Goal: Task Accomplishment & Management: Complete application form

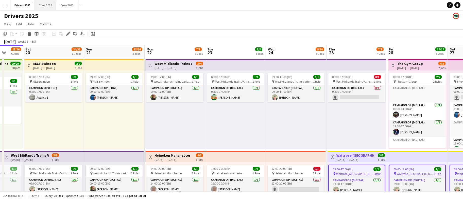
click at [50, 4] on button "Crew 2025 Close" at bounding box center [46, 5] width 22 height 10
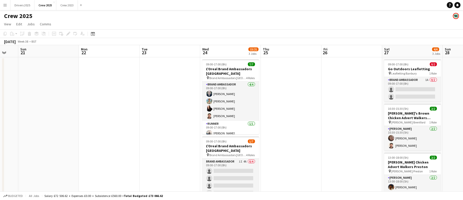
scroll to position [0, 171]
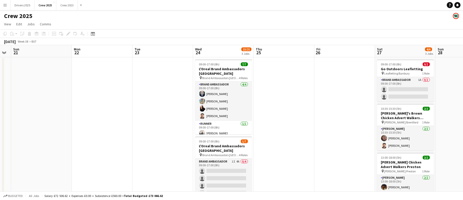
drag, startPoint x: 300, startPoint y: 116, endPoint x: 69, endPoint y: 132, distance: 231.8
click at [69, 132] on app-calendar-viewport "Thu 18 3/3 1 Job Fri 19 Sat 20 Sun 21 Mon 22 Tue 23 Wed 24 15/21 3 Jobs Thu 25 …" at bounding box center [231, 172] width 463 height 254
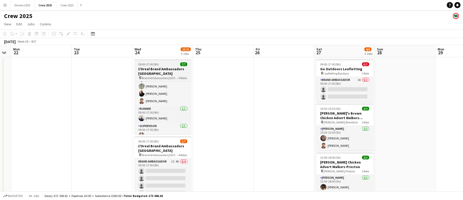
scroll to position [30, 0]
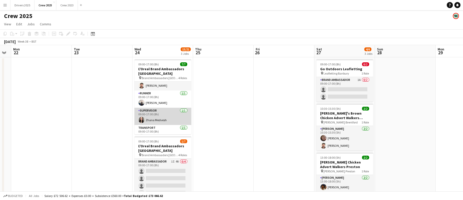
drag, startPoint x: 157, startPoint y: 103, endPoint x: 179, endPoint y: 111, distance: 22.8
click at [157, 103] on app-card-role "Runner [DATE] 09:00-17:00 (8h) [PERSON_NAME]" at bounding box center [162, 99] width 57 height 17
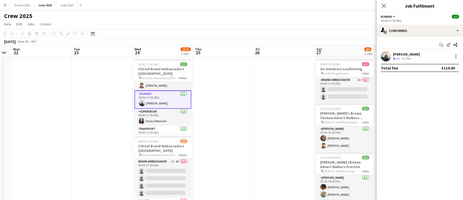
click at [412, 54] on div "[PERSON_NAME]" at bounding box center [406, 54] width 27 height 5
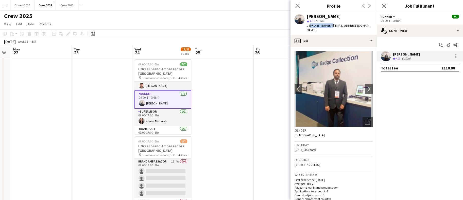
drag, startPoint x: 330, startPoint y: 25, endPoint x: 309, endPoint y: 25, distance: 20.5
click at [309, 25] on span "t. [PHONE_NUMBER]" at bounding box center [320, 26] width 26 height 4
copy span "[PHONE_NUMBER]"
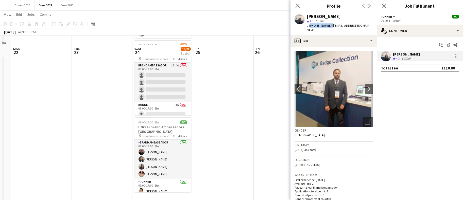
scroll to position [106, 0]
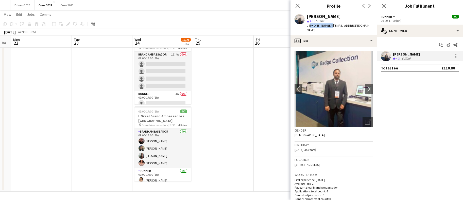
click at [165, 140] on app-card-role "Brand Ambassador [DATE] 09:00-17:00 (8h) [PERSON_NAME] [PERSON_NAME] [PERSON_NA…" at bounding box center [162, 148] width 57 height 39
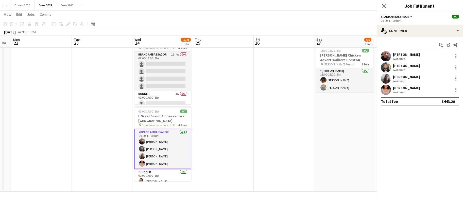
scroll to position [38, 0]
click at [414, 55] on div "[PERSON_NAME]" at bounding box center [406, 54] width 27 height 5
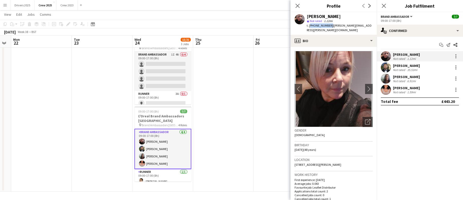
drag, startPoint x: 330, startPoint y: 26, endPoint x: 310, endPoint y: 25, distance: 20.6
click at [310, 25] on span "t. [PHONE_NUMBER]" at bounding box center [320, 26] width 26 height 4
copy span "[PHONE_NUMBER]"
click at [414, 65] on div "[PERSON_NAME]" at bounding box center [406, 65] width 27 height 5
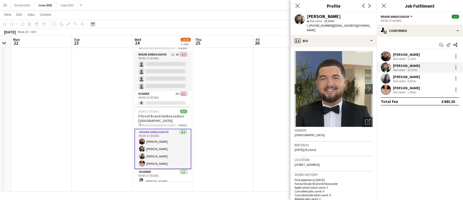
drag, startPoint x: 332, startPoint y: 26, endPoint x: 314, endPoint y: 27, distance: 18.3
click at [314, 27] on span "t. [PHONE_NUMBER]" at bounding box center [320, 26] width 26 height 4
copy span "07450341905"
click at [399, 76] on div "[PERSON_NAME]" at bounding box center [406, 77] width 27 height 5
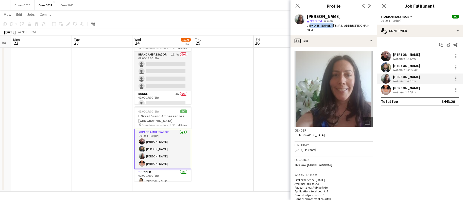
drag, startPoint x: 330, startPoint y: 26, endPoint x: 309, endPoint y: 26, distance: 21.0
click at [309, 26] on span "t. [PHONE_NUMBER]" at bounding box center [320, 26] width 26 height 4
copy span "[PHONE_NUMBER]"
click at [411, 89] on div "[PERSON_NAME]" at bounding box center [406, 88] width 27 height 5
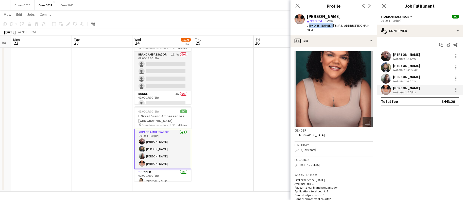
drag, startPoint x: 330, startPoint y: 27, endPoint x: 308, endPoint y: 24, distance: 21.7
click at [308, 24] on span "t. [PHONE_NUMBER]" at bounding box center [320, 26] width 26 height 4
copy span "[PHONE_NUMBER]"
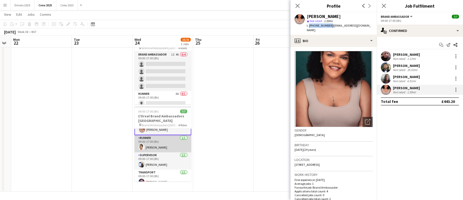
click at [152, 146] on app-card-role "Runner [DATE] 09:00-17:00 (8h) [PERSON_NAME]" at bounding box center [162, 143] width 57 height 17
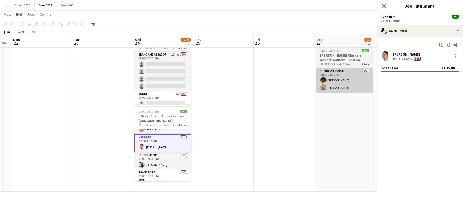
scroll to position [33, 0]
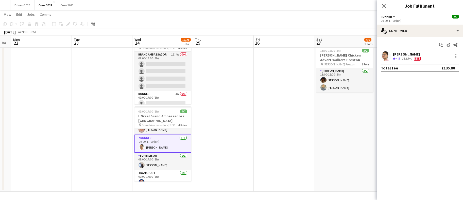
click at [411, 55] on div "[PERSON_NAME]" at bounding box center [407, 54] width 29 height 5
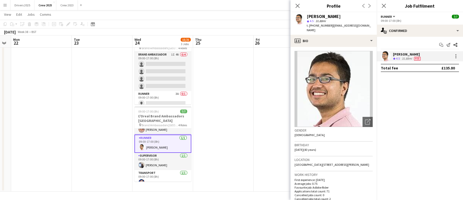
drag, startPoint x: 332, startPoint y: 26, endPoint x: 314, endPoint y: 26, distance: 17.5
click at [314, 26] on span "t. [PHONE_NUMBER]" at bounding box center [320, 26] width 26 height 4
copy span "07760935903"
click at [165, 164] on app-card-role "Supervisor [DATE] 09:00-17:00 (8h) [PERSON_NAME]" at bounding box center [162, 161] width 57 height 17
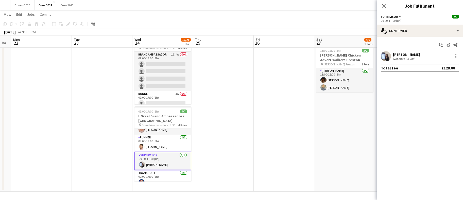
click at [414, 56] on div "[PERSON_NAME]" at bounding box center [406, 54] width 27 height 5
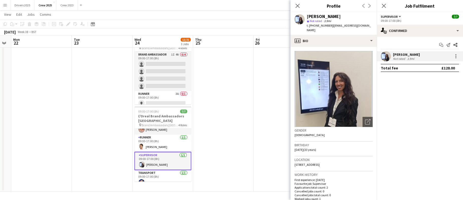
drag, startPoint x: 330, startPoint y: 26, endPoint x: 309, endPoint y: 27, distance: 21.3
click at [309, 27] on div "t. [PHONE_NUMBER] | [EMAIL_ADDRESS][DOMAIN_NAME]" at bounding box center [340, 27] width 66 height 9
copy span "[PHONE_NUMBER]"
click at [0, 5] on button "Menu" at bounding box center [5, 5] width 10 height 10
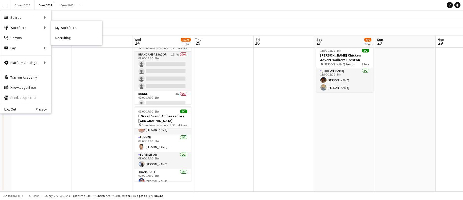
drag, startPoint x: 60, startPoint y: 26, endPoint x: 160, endPoint y: 45, distance: 102.2
click at [60, 26] on link "My Workforce" at bounding box center [76, 28] width 51 height 10
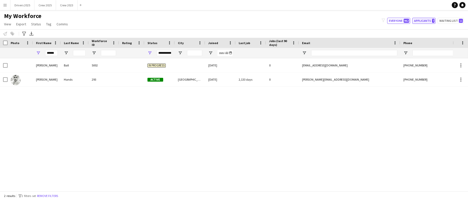
click at [425, 21] on button "Applicants 7" at bounding box center [423, 21] width 23 height 6
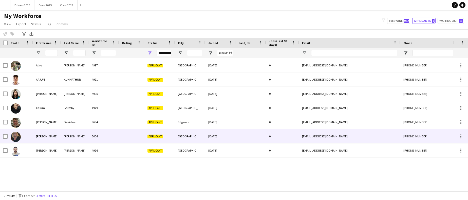
click at [65, 136] on div "[PERSON_NAME]" at bounding box center [75, 136] width 28 height 14
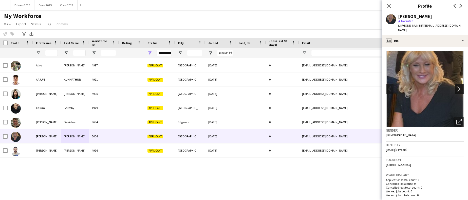
click at [457, 86] on app-icon "chevron-right" at bounding box center [461, 88] width 8 height 5
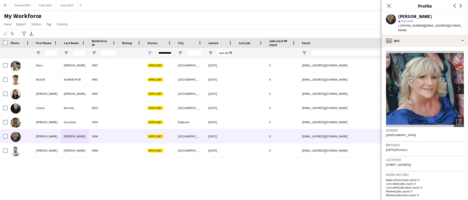
click at [457, 86] on app-icon "chevron-right" at bounding box center [461, 88] width 8 height 5
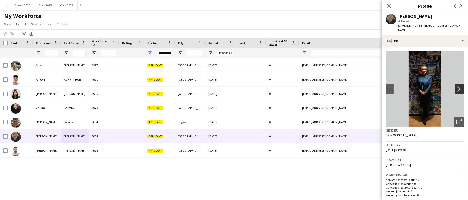
click at [457, 86] on app-icon "chevron-right" at bounding box center [461, 88] width 8 height 5
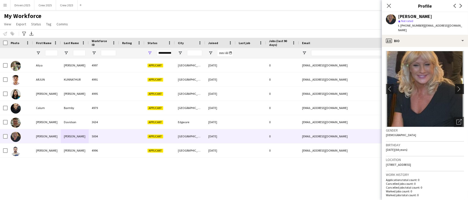
click at [457, 86] on app-icon "chevron-right" at bounding box center [461, 88] width 8 height 5
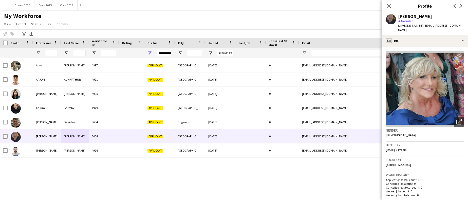
click at [137, 20] on div "My Workforce View Views Default view New view Update view Delete view Edit name…" at bounding box center [234, 20] width 468 height 17
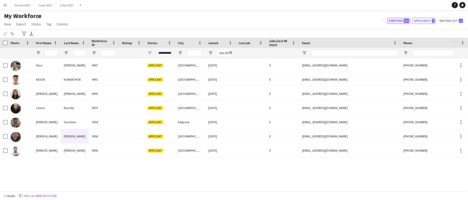
click at [391, 21] on button "Everyone 962" at bounding box center [398, 21] width 23 height 6
type input "**********"
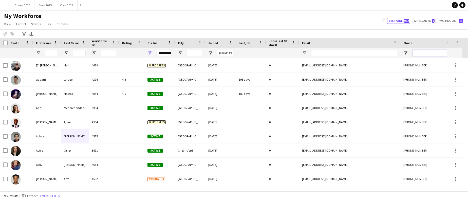
click at [422, 51] on input "Phone Filter Input" at bounding box center [438, 53] width 50 height 6
paste input "**********"
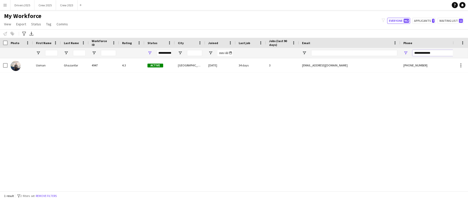
type input "**********"
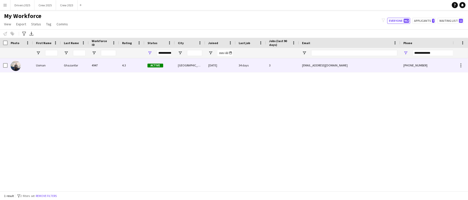
click at [39, 67] on div "Usman" at bounding box center [47, 65] width 28 height 14
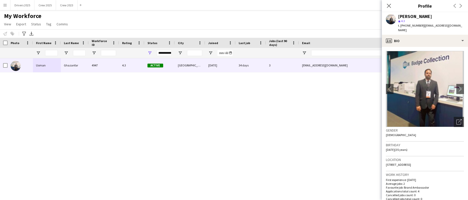
drag, startPoint x: 437, startPoint y: 16, endPoint x: 396, endPoint y: 17, distance: 41.6
click at [396, 17] on div "[PERSON_NAME] star 4.3 t. [PHONE_NUMBER] | [EMAIL_ADDRESS][DOMAIN_NAME]" at bounding box center [425, 23] width 86 height 23
copy div "[PERSON_NAME]"
click at [130, 135] on div "[PERSON_NAME] 4947 4.3 Active [GEOGRAPHIC_DATA] [DATE] 34 days 3 [EMAIL_ADDRESS…" at bounding box center [226, 121] width 453 height 127
click at [47, 4] on button "Crew 2025 Close" at bounding box center [45, 5] width 22 height 10
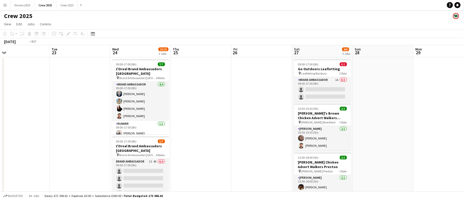
scroll to position [0, 182]
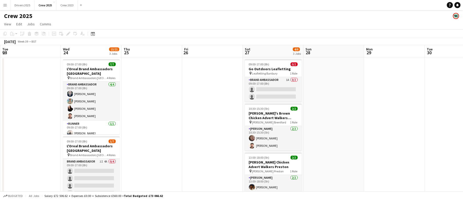
drag, startPoint x: 303, startPoint y: 103, endPoint x: -1, endPoint y: 100, distance: 304.5
click at [0, 100] on html "Menu Boards Boards Boards All jobs Status Workforce Workforce My Workforce Recr…" at bounding box center [231, 153] width 463 height 307
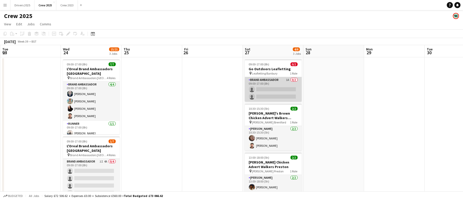
click at [264, 89] on app-card-role "Brand Ambassador 1A 0/2 09:00-17:00 (8h) single-neutral-actions single-neutral-…" at bounding box center [273, 89] width 57 height 25
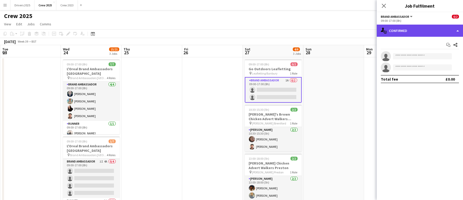
click at [421, 36] on div "single-neutral-actions-check-2 Confirmed" at bounding box center [419, 31] width 86 height 12
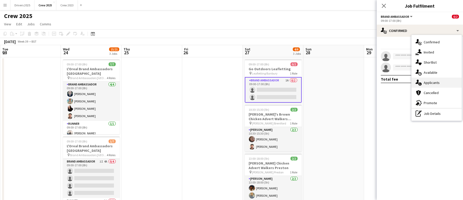
click at [435, 81] on span "Applicants" at bounding box center [431, 82] width 16 height 5
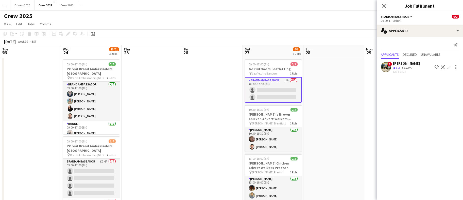
click at [402, 61] on div "[PERSON_NAME]" at bounding box center [406, 63] width 27 height 5
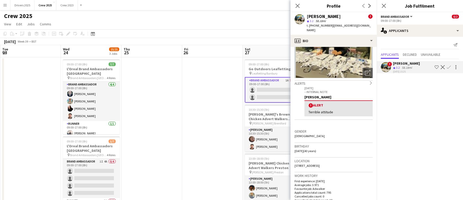
scroll to position [114, 0]
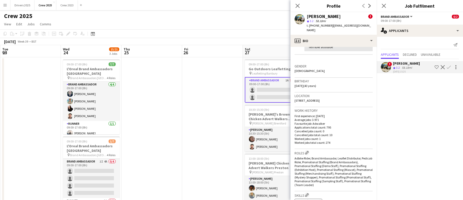
drag, startPoint x: 350, startPoint y: 95, endPoint x: 339, endPoint y: 97, distance: 10.8
click at [319, 99] on span "[STREET_ADDRESS]" at bounding box center [306, 101] width 25 height 4
copy span "W5 2HT"
click at [275, 90] on app-card-role "Brand Ambassador 1A 0/2 09:00-17:00 (8h) single-neutral-actions single-neutral-…" at bounding box center [273, 90] width 57 height 26
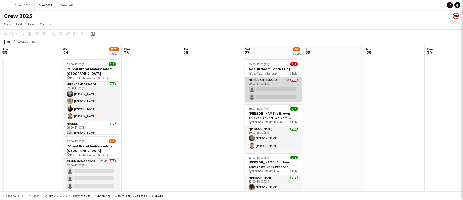
scroll to position [0, 182]
click at [274, 90] on app-card-role "Brand Ambassador 1A 0/2 09:00-17:00 (8h) single-neutral-actions single-neutral-…" at bounding box center [272, 89] width 57 height 25
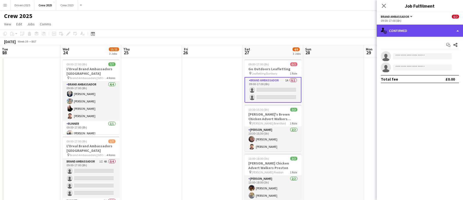
click at [411, 26] on div "single-neutral-actions-check-2 Confirmed" at bounding box center [419, 31] width 86 height 12
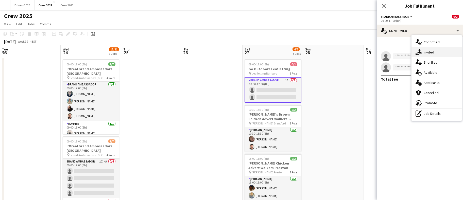
click at [436, 52] on div "single-neutral-actions-share-1 Invited" at bounding box center [436, 52] width 50 height 10
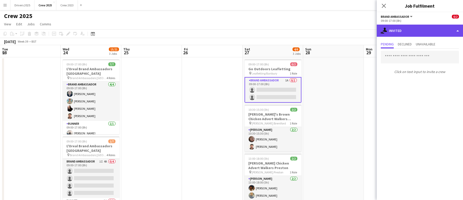
click at [427, 29] on div "single-neutral-actions-share-1 Invited" at bounding box center [419, 31] width 86 height 12
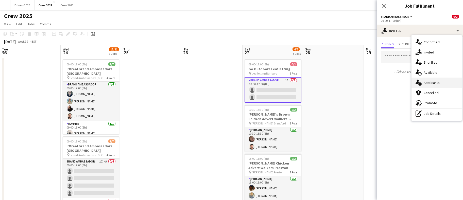
click at [443, 80] on div "single-neutral-actions-information Applicants" at bounding box center [436, 83] width 50 height 10
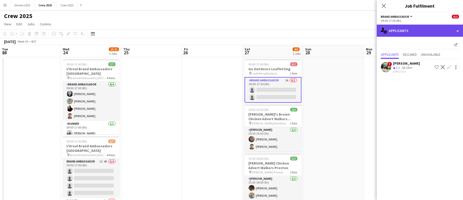
click at [427, 36] on div "single-neutral-actions-information Applicants" at bounding box center [419, 31] width 86 height 12
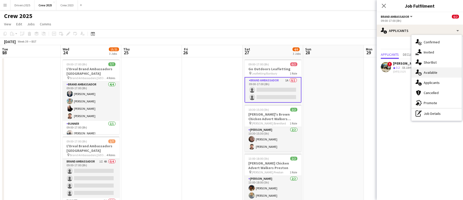
click at [436, 75] on span "Available" at bounding box center [430, 72] width 14 height 5
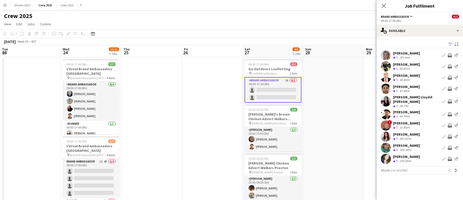
click at [448, 45] on app-icon "Filter" at bounding box center [450, 44] width 4 height 5
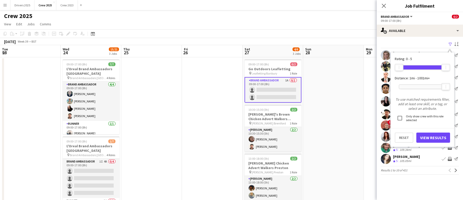
click at [417, 86] on div at bounding box center [422, 87] width 47 height 4
click at [432, 136] on button "View Results" at bounding box center [433, 138] width 34 height 10
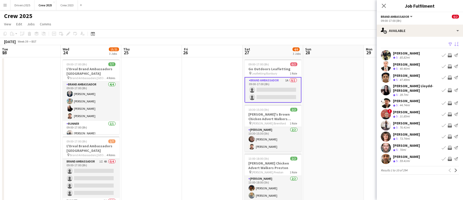
click at [456, 41] on button "Sort asc" at bounding box center [456, 44] width 6 height 6
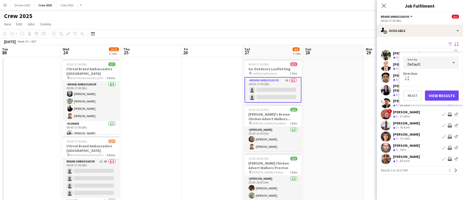
click at [423, 65] on div "Default" at bounding box center [425, 63] width 45 height 12
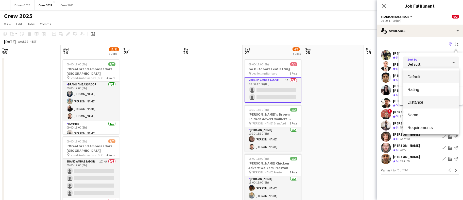
click at [424, 98] on mat-option "Distance" at bounding box center [430, 102] width 55 height 13
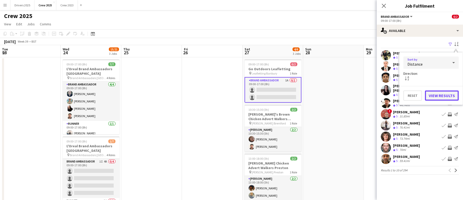
click at [437, 93] on button "View Results" at bounding box center [442, 96] width 34 height 10
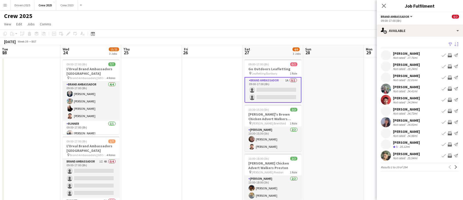
click at [411, 63] on div "[PERSON_NAME]" at bounding box center [406, 64] width 27 height 5
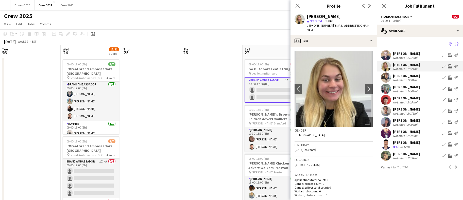
click at [405, 59] on div "Not rated" at bounding box center [399, 58] width 13 height 4
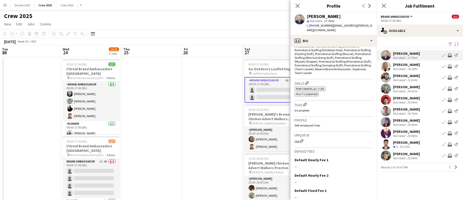
scroll to position [218, 0]
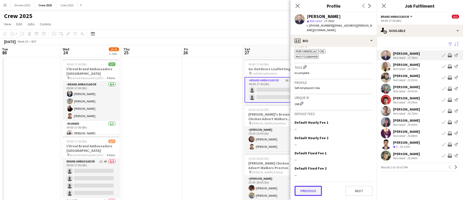
click at [316, 192] on button "Previous" at bounding box center [307, 191] width 27 height 10
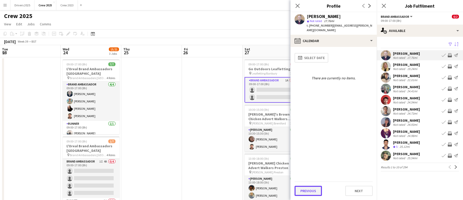
click at [310, 190] on button "Previous" at bounding box center [307, 191] width 27 height 10
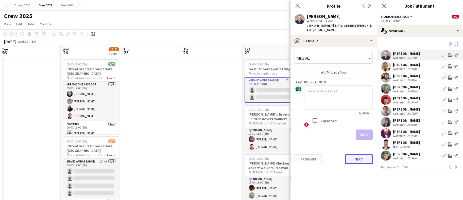
click at [358, 160] on button "Next" at bounding box center [358, 159] width 27 height 10
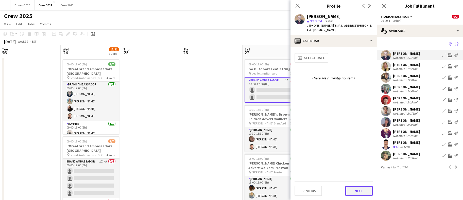
click at [357, 190] on button "Next" at bounding box center [358, 191] width 27 height 10
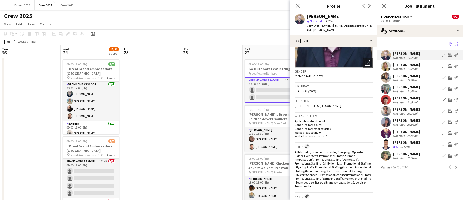
scroll to position [76, 0]
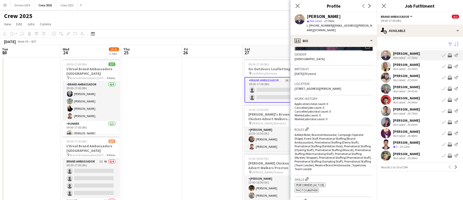
click at [402, 63] on div "[PERSON_NAME]" at bounding box center [406, 64] width 27 height 5
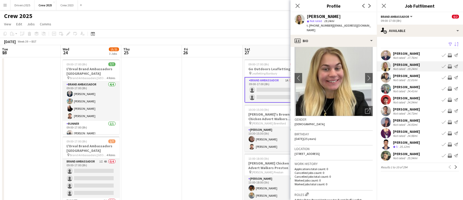
scroll to position [0, 0]
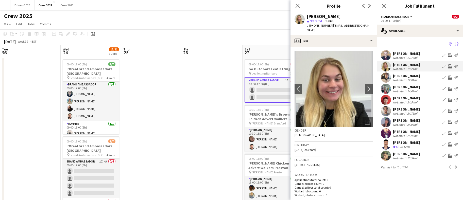
click at [407, 86] on div "[PERSON_NAME]" at bounding box center [406, 87] width 27 height 5
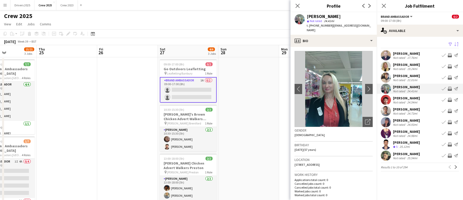
scroll to position [0, 206]
drag, startPoint x: 217, startPoint y: 137, endPoint x: 132, endPoint y: 138, distance: 84.9
click at [132, 138] on app-calendar-viewport "Sun 21 Mon 22 Tue 23 Wed 24 15/21 3 Jobs Thu 25 Fri 26 Sat 27 4/6 3 Jobs Sun 28…" at bounding box center [231, 172] width 463 height 254
click at [401, 52] on div "[PERSON_NAME]" at bounding box center [406, 53] width 27 height 5
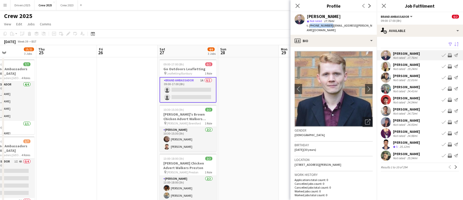
drag, startPoint x: 330, startPoint y: 25, endPoint x: 309, endPoint y: 26, distance: 21.1
click at [309, 26] on span "t. [PHONE_NUMBER]" at bounding box center [320, 26] width 26 height 4
copy span "[PHONE_NUMBER]"
click at [402, 62] on div "[PERSON_NAME] Not rated 19.24mi Book crew Invite crew Send notification" at bounding box center [419, 66] width 86 height 10
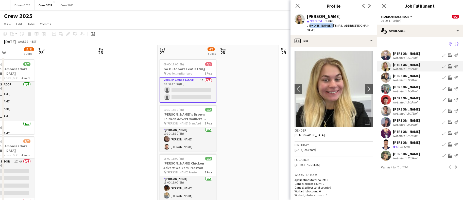
drag, startPoint x: 331, startPoint y: 24, endPoint x: 309, endPoint y: 25, distance: 21.6
click at [309, 25] on span "t. [PHONE_NUMBER]" at bounding box center [320, 26] width 26 height 4
click at [400, 75] on div "[PERSON_NAME]" at bounding box center [406, 76] width 27 height 5
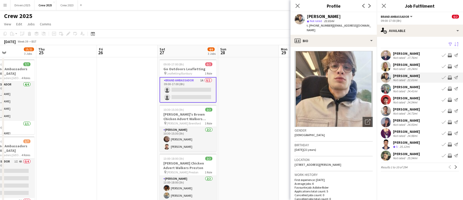
drag, startPoint x: 332, startPoint y: 24, endPoint x: 313, endPoint y: 25, distance: 19.0
click at [313, 25] on div "t. [PHONE_NUMBER] | [EMAIL_ADDRESS][DOMAIN_NAME]" at bounding box center [340, 27] width 66 height 9
click at [402, 89] on div "Not rated" at bounding box center [399, 91] width 13 height 4
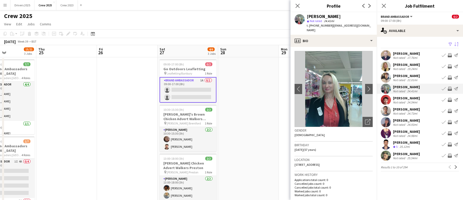
drag, startPoint x: 331, startPoint y: 24, endPoint x: 314, endPoint y: 24, distance: 17.0
click at [314, 24] on span "t. [PHONE_NUMBER]" at bounding box center [320, 26] width 26 height 4
click at [405, 97] on div "[PERSON_NAME]" at bounding box center [406, 98] width 27 height 5
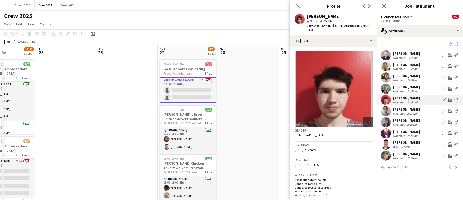
click at [396, 143] on div "[PERSON_NAME]" at bounding box center [406, 142] width 27 height 5
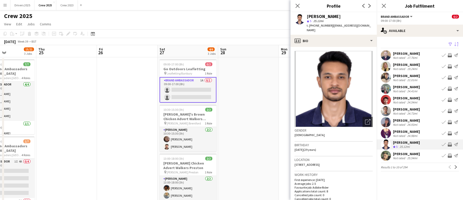
drag, startPoint x: 331, startPoint y: 26, endPoint x: 309, endPoint y: 25, distance: 21.8
click at [309, 25] on div "t. [PHONE_NUMBER] | [EMAIL_ADDRESS][DOMAIN_NAME]" at bounding box center [340, 27] width 66 height 9
click at [411, 128] on app-available-tab "Filter Sort desc [PERSON_NAME] Not rated 17.76mi Book crew Invite crew Send not…" at bounding box center [419, 106] width 86 height 131
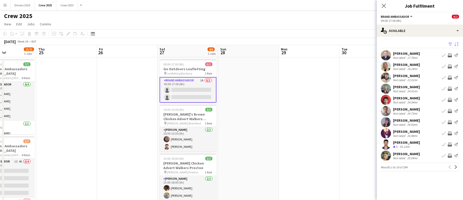
click at [411, 130] on div "[PERSON_NAME]" at bounding box center [406, 131] width 27 height 5
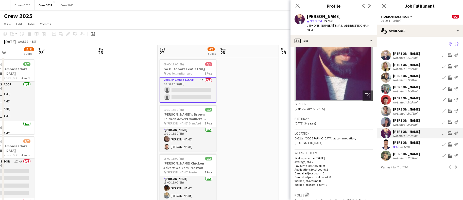
scroll to position [38, 0]
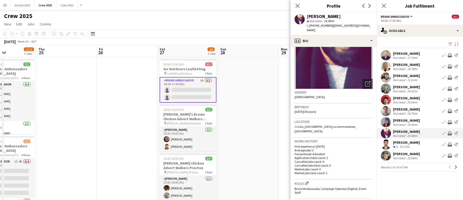
click at [404, 118] on div "[PERSON_NAME]" at bounding box center [406, 120] width 27 height 5
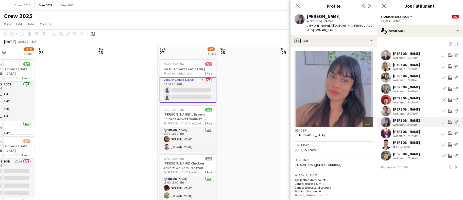
click at [400, 109] on div "[PERSON_NAME]" at bounding box center [406, 109] width 27 height 5
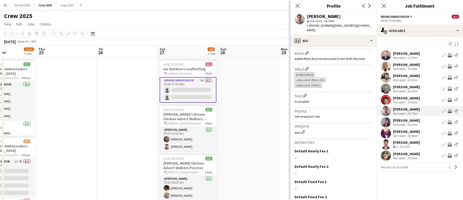
scroll to position [184, 0]
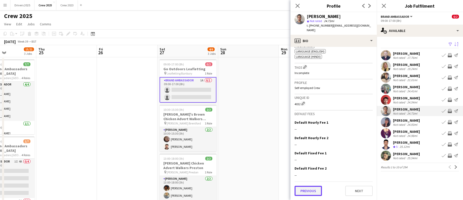
click at [307, 189] on button "Previous" at bounding box center [307, 191] width 27 height 10
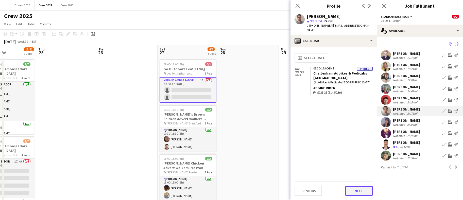
click at [346, 186] on button "Next" at bounding box center [358, 191] width 27 height 10
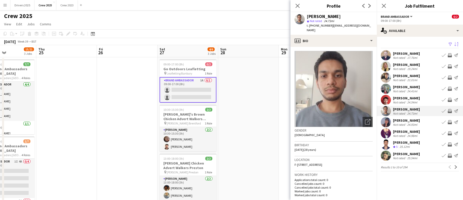
click at [404, 122] on div "[PERSON_NAME]" at bounding box center [406, 120] width 27 height 5
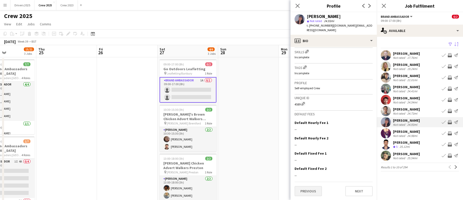
scroll to position [170, 0]
click at [310, 188] on button "Previous" at bounding box center [307, 191] width 27 height 10
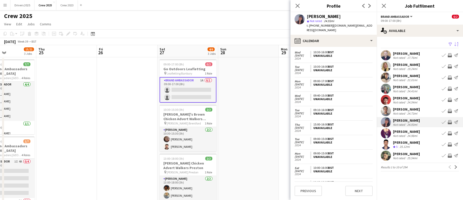
scroll to position [243, 0]
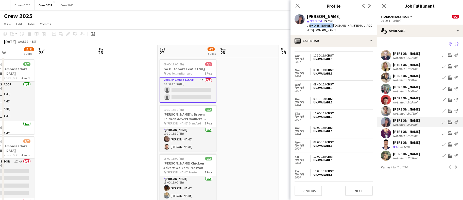
drag, startPoint x: 331, startPoint y: 26, endPoint x: 309, endPoint y: 25, distance: 21.3
click at [309, 25] on span "t. [PHONE_NUMBER]" at bounding box center [320, 26] width 26 height 4
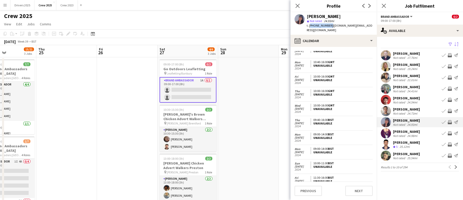
scroll to position [0, 0]
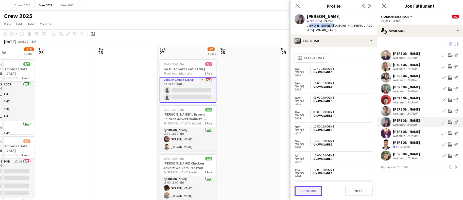
click at [320, 190] on button "Previous" at bounding box center [307, 191] width 27 height 10
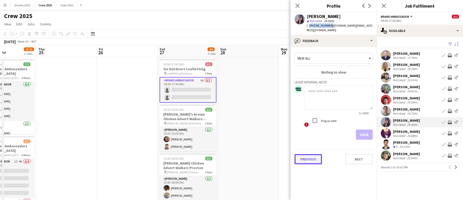
click at [306, 155] on button "Previous" at bounding box center [307, 159] width 27 height 10
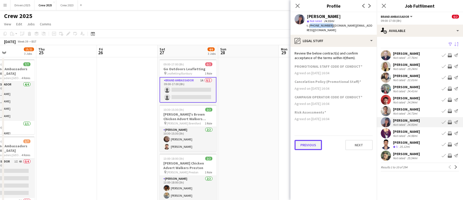
click at [310, 141] on button "Previous" at bounding box center [307, 145] width 27 height 10
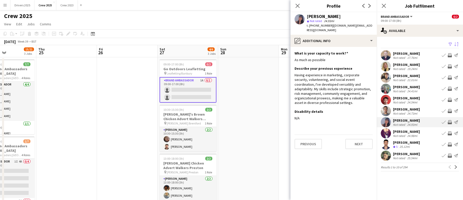
click at [311, 135] on div "Previous Next" at bounding box center [333, 142] width 78 height 14
click at [311, 139] on button "Previous" at bounding box center [307, 144] width 27 height 10
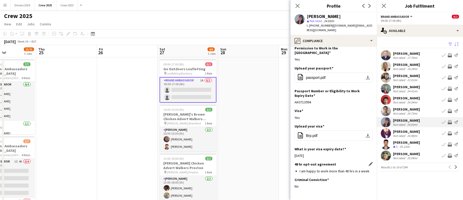
scroll to position [37, 0]
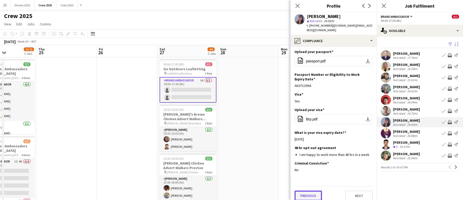
click at [311, 191] on button "Previous" at bounding box center [307, 196] width 27 height 10
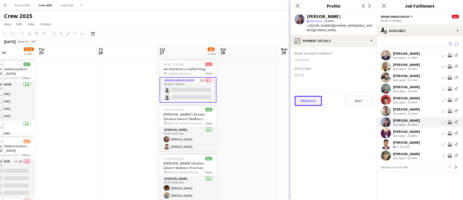
click at [307, 98] on button "Previous" at bounding box center [307, 101] width 27 height 10
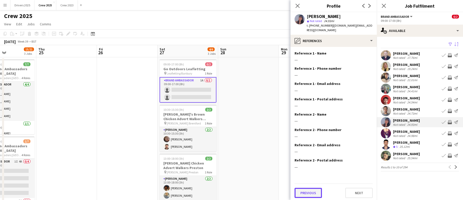
click at [308, 188] on button "Previous" at bounding box center [307, 193] width 27 height 10
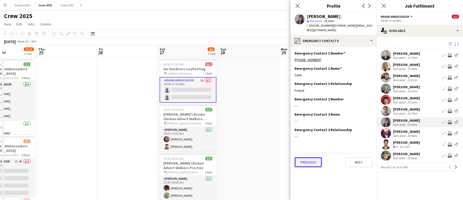
click at [310, 162] on button "Previous" at bounding box center [307, 162] width 27 height 10
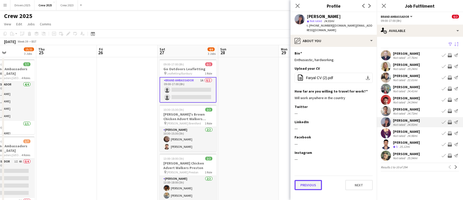
click at [311, 184] on button "Previous" at bounding box center [307, 185] width 27 height 10
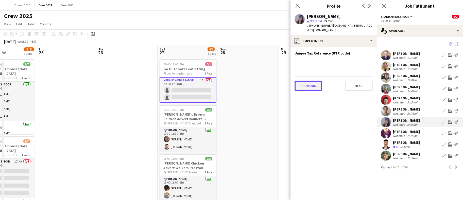
click at [304, 82] on button "Previous" at bounding box center [307, 86] width 27 height 10
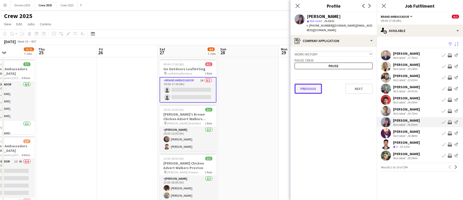
click at [304, 88] on button "Previous" at bounding box center [307, 89] width 27 height 10
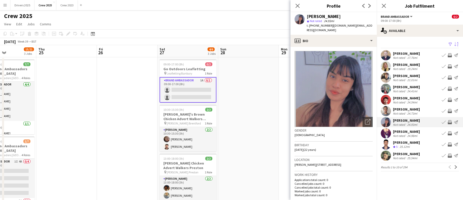
drag, startPoint x: 302, startPoint y: 162, endPoint x: 294, endPoint y: 162, distance: 8.1
click at [294, 162] on div "Location [PERSON_NAME][GEOGRAPHIC_DATA], Host the [GEOGRAPHIC_DATA]" at bounding box center [333, 163] width 78 height 15
click at [328, 25] on span "t. [PHONE_NUMBER]" at bounding box center [320, 26] width 26 height 4
drag, startPoint x: 330, startPoint y: 26, endPoint x: 309, endPoint y: 25, distance: 20.6
click at [309, 25] on span "t. [PHONE_NUMBER]" at bounding box center [320, 26] width 26 height 4
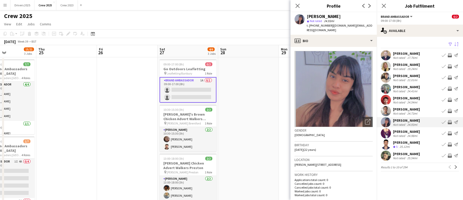
click at [405, 97] on div "[PERSON_NAME]" at bounding box center [406, 98] width 27 height 5
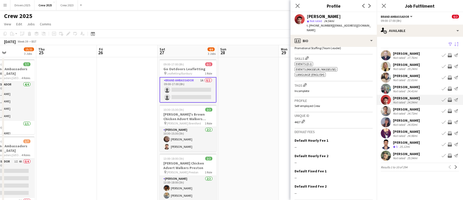
scroll to position [196, 0]
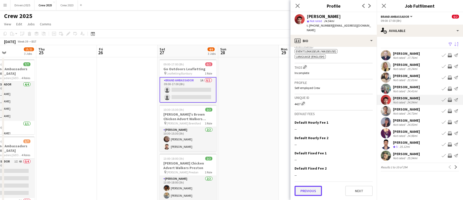
click at [309, 192] on button "Previous" at bounding box center [307, 191] width 27 height 10
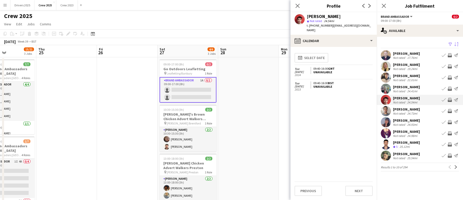
click at [226, 104] on app-date-cell at bounding box center [248, 177] width 61 height 241
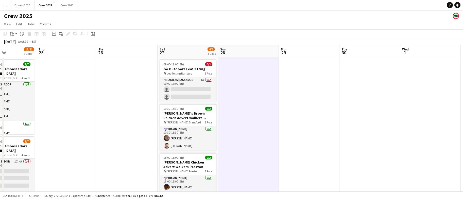
click at [291, 99] on app-date-cell at bounding box center [309, 177] width 61 height 241
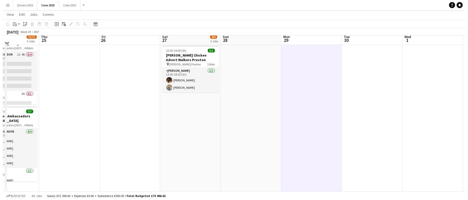
scroll to position [0, 0]
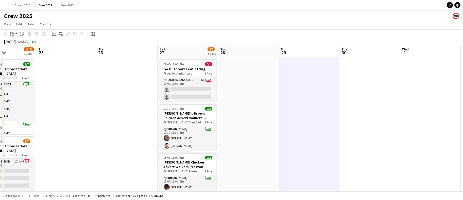
click at [3, 4] on app-icon "Menu" at bounding box center [5, 5] width 4 height 4
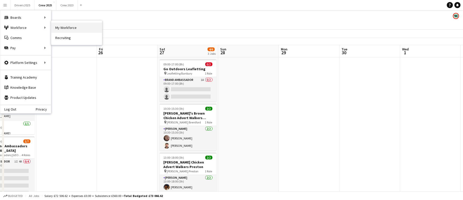
click at [81, 26] on link "My Workforce" at bounding box center [76, 28] width 51 height 10
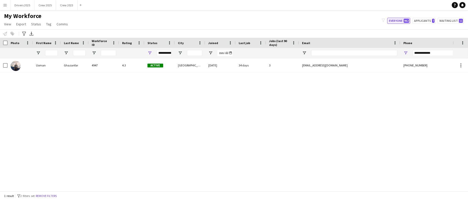
click at [396, 19] on button "Everyone 962" at bounding box center [398, 21] width 23 height 6
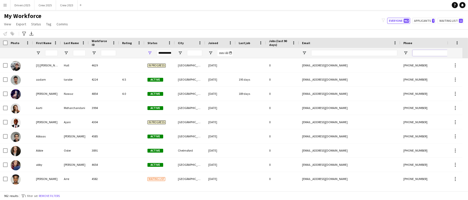
click at [419, 50] on input "Phone Filter Input" at bounding box center [438, 53] width 50 height 6
paste input "**********"
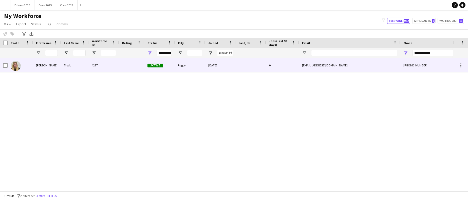
click at [81, 68] on div "Trodd" at bounding box center [75, 65] width 28 height 14
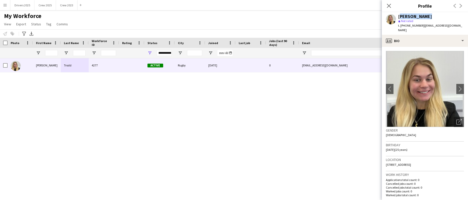
drag, startPoint x: 425, startPoint y: 16, endPoint x: 399, endPoint y: 15, distance: 25.4
click at [399, 15] on div "[PERSON_NAME]" at bounding box center [431, 16] width 66 height 5
click at [314, 115] on div "[PERSON_NAME] 4277 Active Rugby [DATE] 0 [EMAIL_ADDRESS][DOMAIN_NAME] [PHONE_NU…" at bounding box center [226, 121] width 453 height 127
click at [387, 1] on div "Close pop-in" at bounding box center [389, 6] width 14 height 12
click at [388, 5] on icon "Close pop-in" at bounding box center [389, 5] width 5 height 5
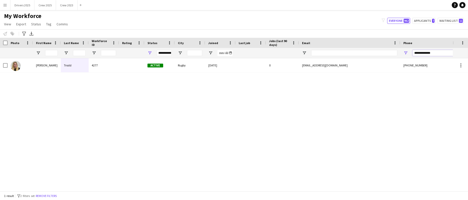
drag, startPoint x: 446, startPoint y: 54, endPoint x: 387, endPoint y: 56, distance: 59.1
click at [387, 56] on div at bounding box center [275, 53] width 550 height 10
paste input "Phone Filter Input"
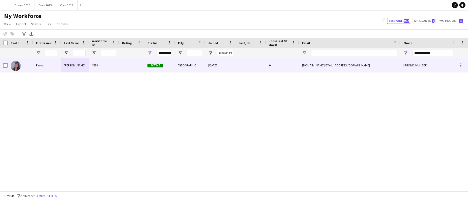
click at [106, 68] on div "4589" at bounding box center [104, 65] width 30 height 14
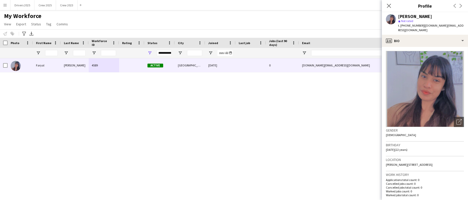
drag, startPoint x: 430, startPoint y: 17, endPoint x: 399, endPoint y: 18, distance: 31.5
click at [399, 18] on div "[PERSON_NAME]" at bounding box center [431, 16] width 66 height 5
drag, startPoint x: 235, startPoint y: 160, endPoint x: 222, endPoint y: 170, distance: 15.9
click at [236, 157] on div "[PERSON_NAME] 4589 Active [GEOGRAPHIC_DATA] [DATE] 0 [DOMAIN_NAME][EMAIL_ADDRES…" at bounding box center [226, 121] width 453 height 127
click at [390, 5] on icon "Close pop-in" at bounding box center [389, 5] width 5 height 5
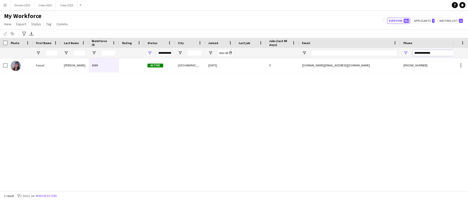
drag, startPoint x: 451, startPoint y: 52, endPoint x: 397, endPoint y: 53, distance: 54.3
click at [397, 53] on div at bounding box center [275, 53] width 550 height 10
paste input "Phone Filter Input"
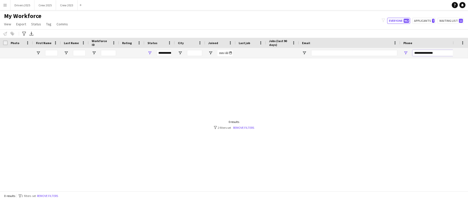
click at [445, 53] on input "**********" at bounding box center [438, 53] width 50 height 6
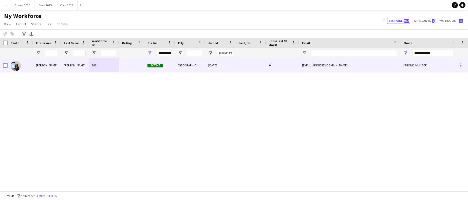
click at [212, 65] on div "[DATE]" at bounding box center [220, 65] width 30 height 14
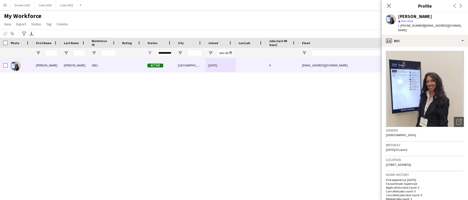
drag, startPoint x: 439, startPoint y: 12, endPoint x: 399, endPoint y: 14, distance: 40.4
click at [399, 14] on div "[PERSON_NAME] star Not rated t. [PHONE_NUMBER] | [EMAIL_ADDRESS][DOMAIN_NAME]" at bounding box center [425, 23] width 86 height 23
click at [240, 123] on div "[PERSON_NAME] 3861 Active Manchester [DATE] 0 [EMAIL_ADDRESS][DOMAIN_NAME] [PHO…" at bounding box center [226, 121] width 453 height 127
click at [346, 52] on input "Email Filter Input" at bounding box center [354, 53] width 86 height 6
click at [338, 121] on div "[PERSON_NAME] 3861 Active Manchester [DATE] 0 [EMAIL_ADDRESS][DOMAIN_NAME] [PHO…" at bounding box center [226, 121] width 453 height 127
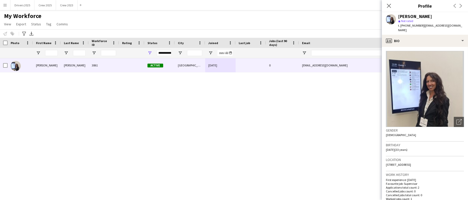
click at [346, 25] on div "My Workforce View Views Default view New view Update view Delete view Edit name…" at bounding box center [234, 20] width 468 height 17
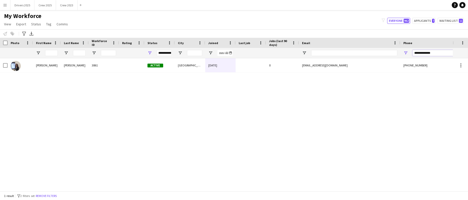
drag, startPoint x: 439, startPoint y: 52, endPoint x: 390, endPoint y: 57, distance: 49.6
click at [390, 57] on div at bounding box center [275, 53] width 550 height 10
paste input "Phone Filter Input"
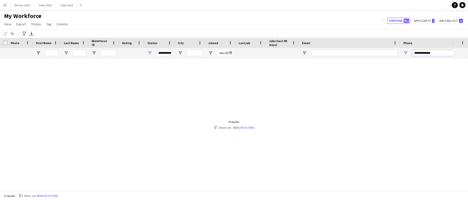
click at [419, 52] on input "**********" at bounding box center [438, 53] width 50 height 6
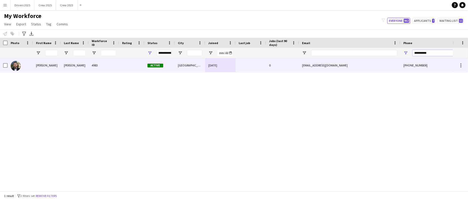
type input "**********"
drag, startPoint x: 74, startPoint y: 64, endPoint x: 94, endPoint y: 71, distance: 21.0
click at [74, 63] on div "[PERSON_NAME]" at bounding box center [75, 65] width 28 height 14
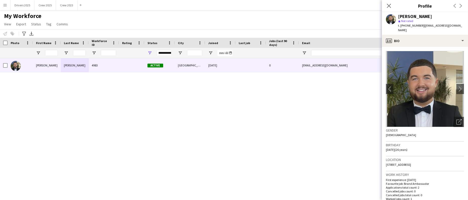
drag, startPoint x: 427, startPoint y: 15, endPoint x: 399, endPoint y: 16, distance: 27.6
click at [399, 16] on div "[PERSON_NAME]" at bounding box center [431, 16] width 66 height 5
click at [220, 105] on div "[PERSON_NAME] 4983 Active Liverpool [DATE] 0 [EMAIL_ADDRESS][DOMAIN_NAME] [PHON…" at bounding box center [226, 121] width 453 height 127
click at [387, 6] on icon "Close pop-in" at bounding box center [389, 5] width 5 height 5
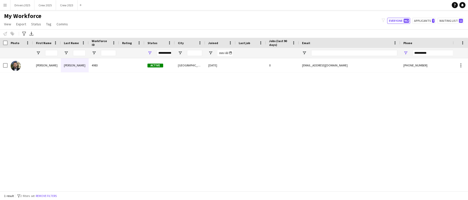
click at [266, 127] on div "[PERSON_NAME] 4983 Active Liverpool [DATE] 0 [EMAIL_ADDRESS][DOMAIN_NAME] [PHON…" at bounding box center [226, 121] width 453 height 127
click at [269, 122] on div "[PERSON_NAME] 4983 Active Liverpool [DATE] 0 [EMAIL_ADDRESS][DOMAIN_NAME] [PHON…" at bounding box center [226, 121] width 453 height 127
click at [425, 18] on button "Applicants 7" at bounding box center [423, 21] width 23 height 6
type input "**********"
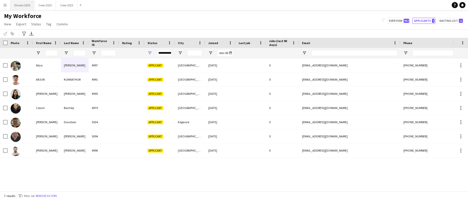
click at [23, 5] on button "Drivers 2025 Close" at bounding box center [22, 5] width 24 height 10
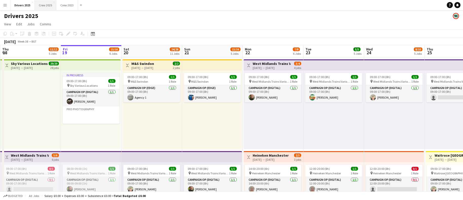
click at [52, 7] on button "Crew 2025 Close" at bounding box center [46, 5] width 22 height 10
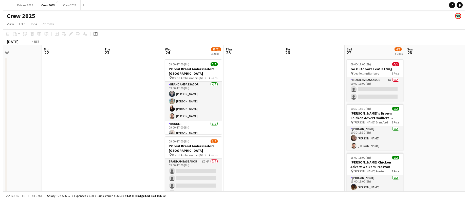
scroll to position [0, 176]
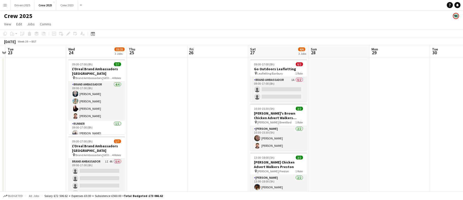
drag, startPoint x: 303, startPoint y: 122, endPoint x: -14, endPoint y: 132, distance: 318.1
click at [0, 132] on html "Menu Boards Boards Boards All jobs Status Workforce Workforce My Workforce Recr…" at bounding box center [231, 153] width 463 height 307
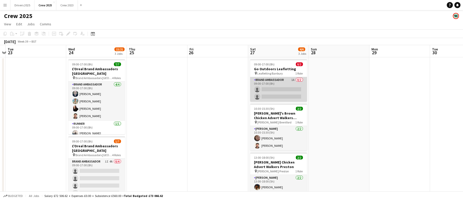
click at [286, 90] on app-card-role "Brand Ambassador 1A 0/2 09:00-17:00 (8h) single-neutral-actions single-neutral-…" at bounding box center [278, 89] width 57 height 25
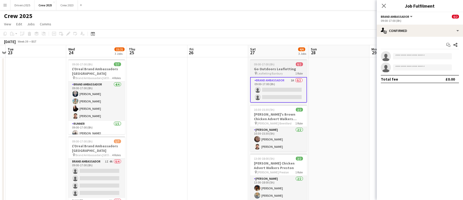
click at [276, 67] on h3 "Go Outdoors Leafletting" at bounding box center [278, 69] width 57 height 5
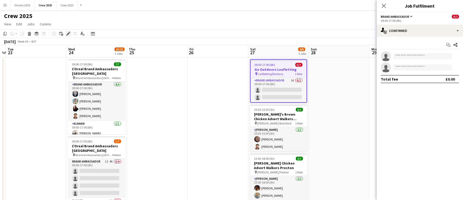
click at [70, 32] on div "Edit" at bounding box center [68, 34] width 6 height 6
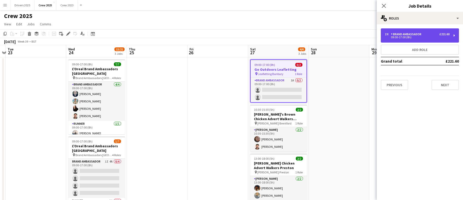
click at [419, 33] on div "Brand Ambassador" at bounding box center [407, 34] width 32 height 4
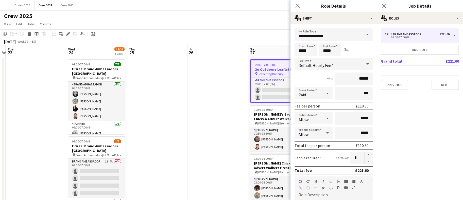
click at [215, 116] on app-date-cell at bounding box center [217, 177] width 61 height 241
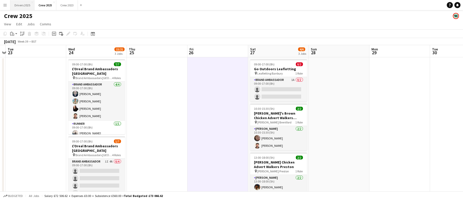
click at [28, 4] on button "Drivers 2025 Close" at bounding box center [22, 5] width 24 height 10
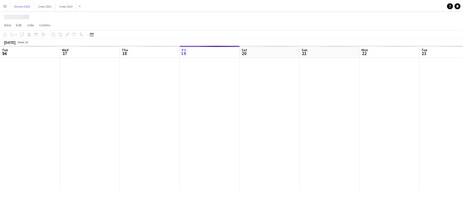
scroll to position [0, 121]
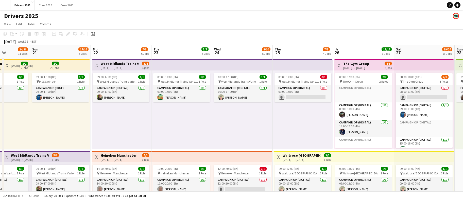
drag, startPoint x: 162, startPoint y: 91, endPoint x: 139, endPoint y: 113, distance: 31.9
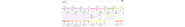
scroll to position [0, 160]
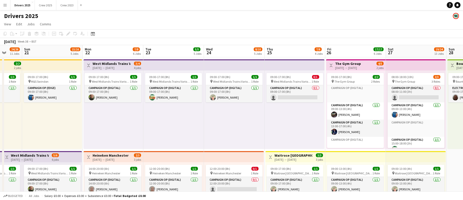
click at [115, 155] on h3 "Heineken Manchester" at bounding box center [111, 155] width 36 height 5
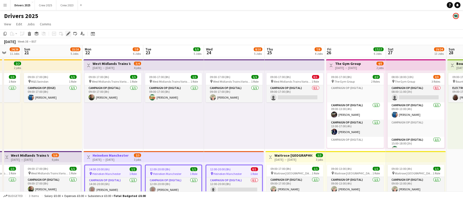
click at [69, 36] on div "Edit" at bounding box center [68, 34] width 6 height 6
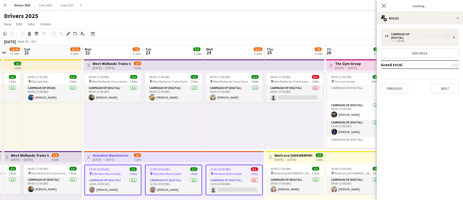
type input "**********"
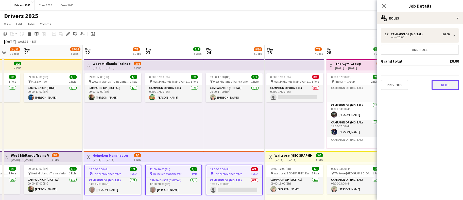
click at [443, 88] on button "Next" at bounding box center [444, 85] width 27 height 10
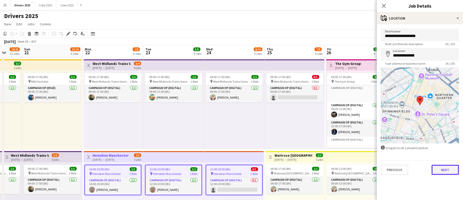
click at [436, 170] on button "Next" at bounding box center [444, 170] width 27 height 10
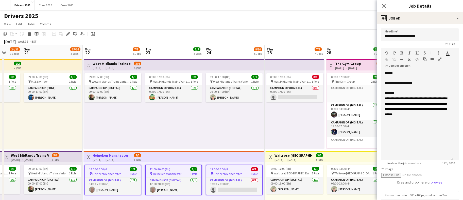
drag, startPoint x: 452, startPoint y: 99, endPoint x: 449, endPoint y: 159, distance: 60.4
click at [449, 159] on div "**********" at bounding box center [417, 115] width 73 height 90
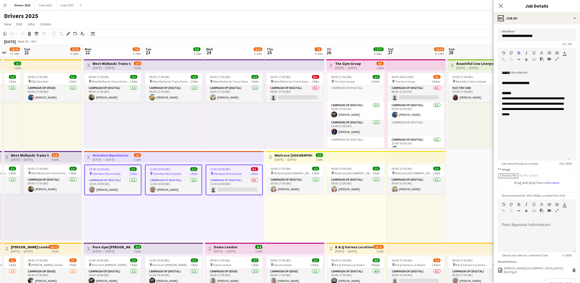
drag, startPoint x: 161, startPoint y: 211, endPoint x: 317, endPoint y: 215, distance: 155.5
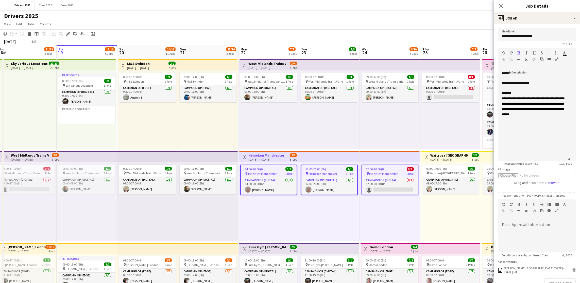
scroll to position [0, 155]
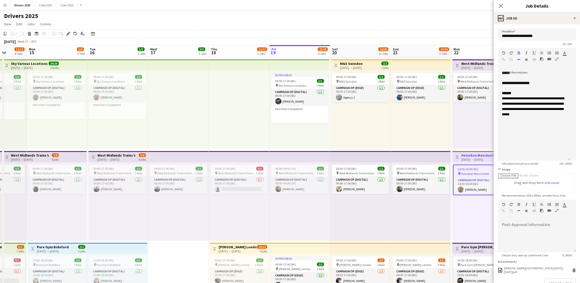
drag, startPoint x: 349, startPoint y: 199, endPoint x: 403, endPoint y: 198, distance: 54.3
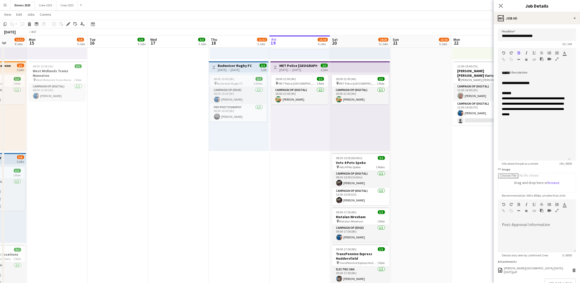
scroll to position [0, 207]
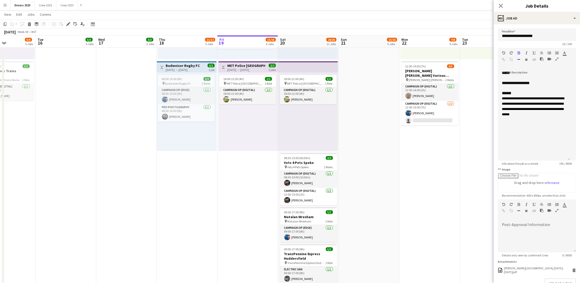
drag, startPoint x: 262, startPoint y: 209, endPoint x: 210, endPoint y: 208, distance: 52.0
click at [210, 200] on app-calendar-viewport "Fri 12 10/10 6 Jobs Sat 13 21/26 13 Jobs Sun 14 11/12 8 Jobs Mon 15 5/6 5 Jobs …" at bounding box center [290, 262] width 580 height 1398
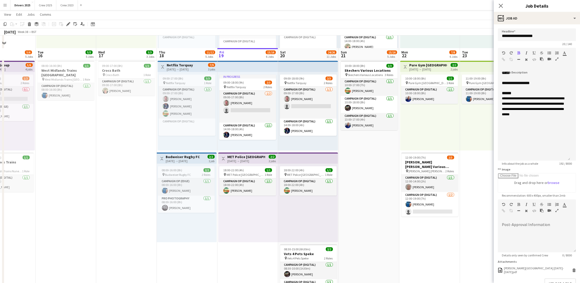
scroll to position [342, 0]
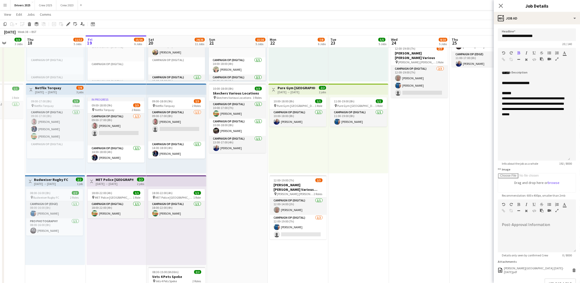
drag, startPoint x: 156, startPoint y: 215, endPoint x: 177, endPoint y: 226, distance: 23.6
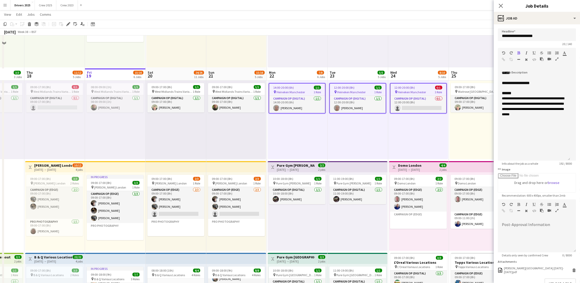
scroll to position [114, 0]
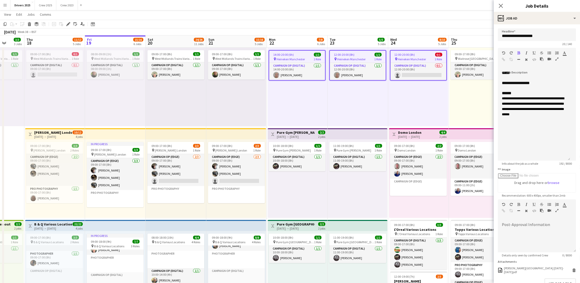
click at [294, 200] on h3 "Pure Gym [GEOGRAPHIC_DATA]" at bounding box center [296, 224] width 38 height 5
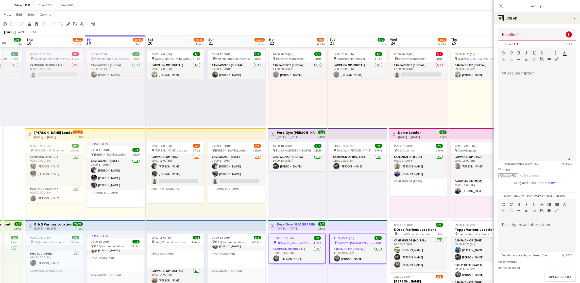
type input "**********"
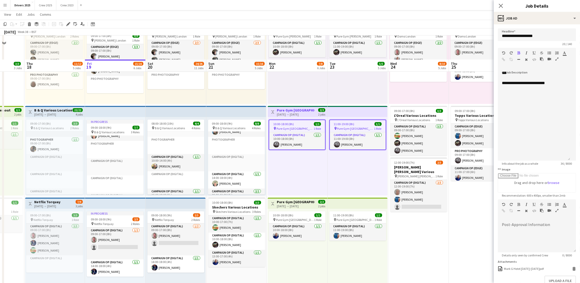
scroll to position [304, 0]
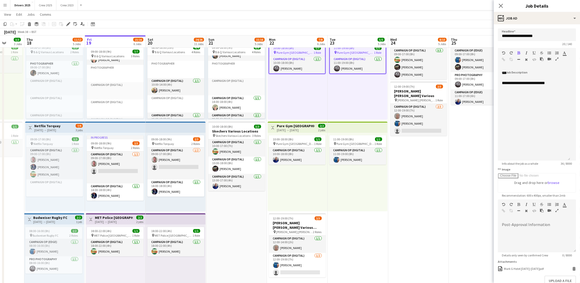
click at [284, 128] on div "[DATE] → [DATE]" at bounding box center [296, 130] width 38 height 4
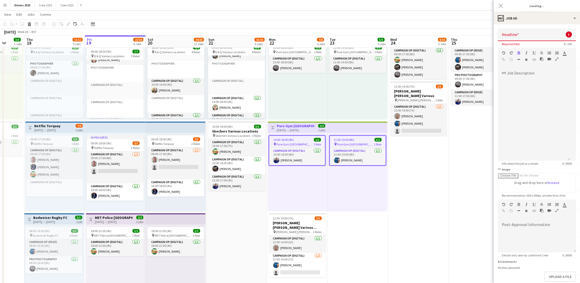
type input "**********"
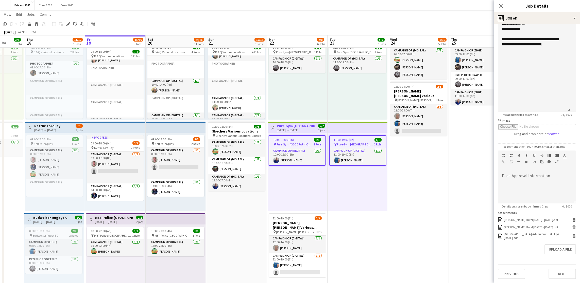
scroll to position [68, 0]
click at [462, 200] on button "Upload a file" at bounding box center [559, 249] width 31 height 10
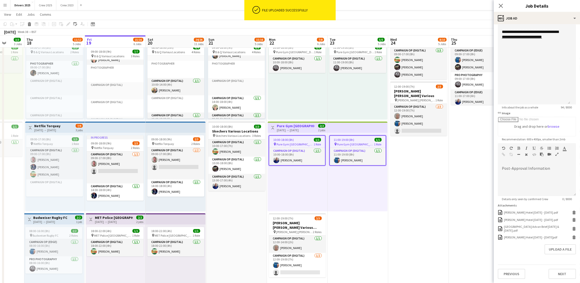
scroll to position [0, 0]
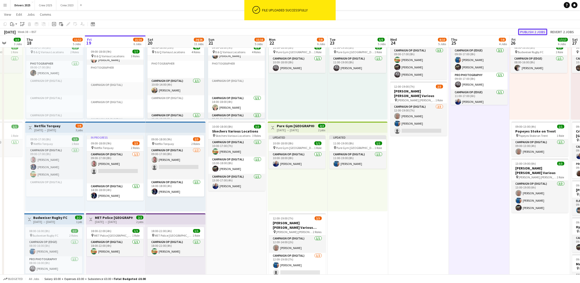
click at [462, 30] on button "Publish 2 jobs" at bounding box center [532, 32] width 29 height 7
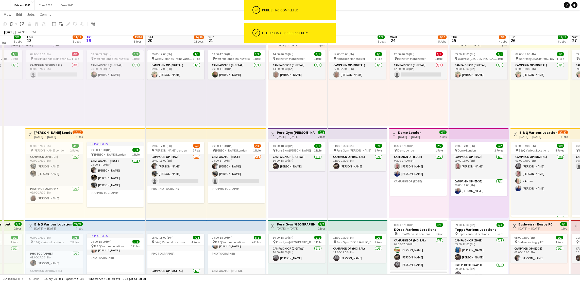
scroll to position [38, 0]
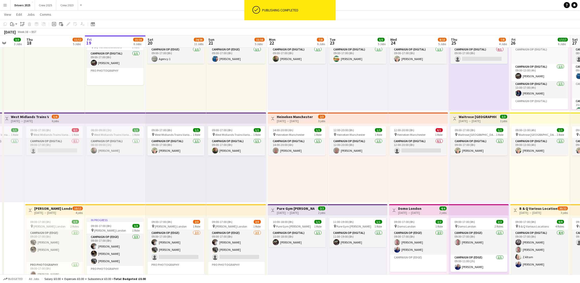
click at [291, 117] on h3 "Heineken Manchester" at bounding box center [295, 117] width 36 height 5
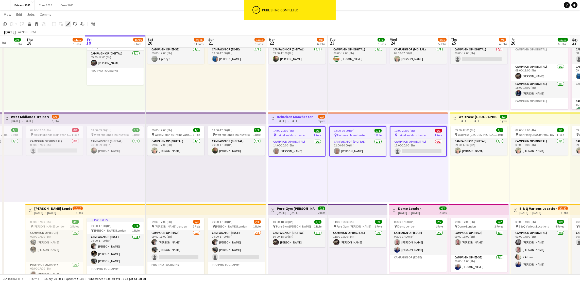
click at [67, 25] on icon at bounding box center [68, 24] width 3 height 3
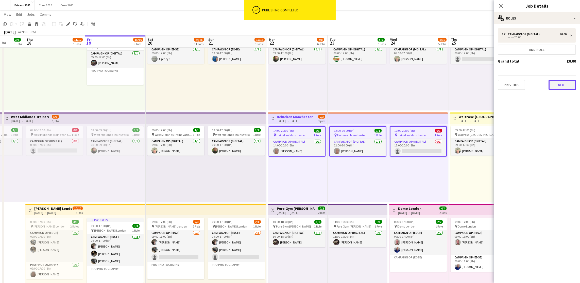
click at [462, 85] on button "Next" at bounding box center [561, 85] width 27 height 10
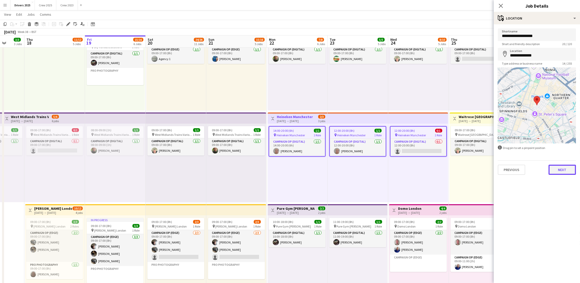
click at [462, 167] on button "Next" at bounding box center [561, 170] width 27 height 10
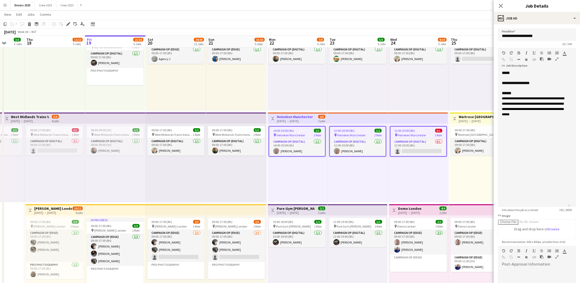
drag, startPoint x: 572, startPoint y: 98, endPoint x: 573, endPoint y: 204, distance: 106.5
click at [462, 200] on form "**********" at bounding box center [536, 193] width 86 height 331
drag, startPoint x: 546, startPoint y: 89, endPoint x: 500, endPoint y: 88, distance: 45.9
click at [462, 88] on div "**********" at bounding box center [533, 138] width 72 height 137
click at [462, 86] on div "**********" at bounding box center [533, 83] width 64 height 5
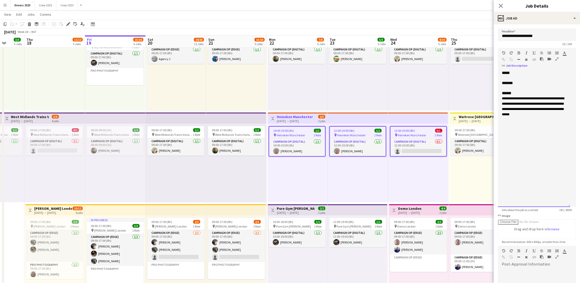
click at [462, 86] on div "*******" at bounding box center [533, 83] width 64 height 5
drag, startPoint x: 568, startPoint y: 89, endPoint x: 518, endPoint y: 87, distance: 49.2
click at [462, 87] on div "**********" at bounding box center [533, 138] width 72 height 137
click at [462, 60] on icon "button" at bounding box center [503, 60] width 3 height 4
drag, startPoint x: 562, startPoint y: 125, endPoint x: 581, endPoint y: 136, distance: 21.9
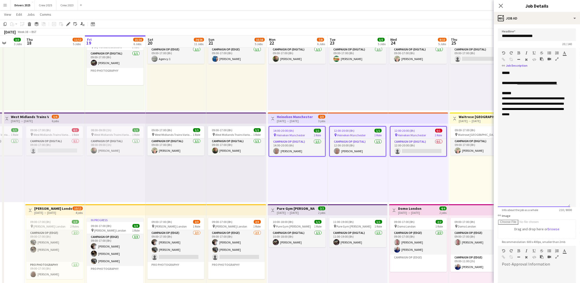
click at [462, 117] on div "**********" at bounding box center [533, 106] width 64 height 21
click at [462, 128] on div "**********" at bounding box center [533, 124] width 64 height 5
drag, startPoint x: 551, startPoint y: 138, endPoint x: 549, endPoint y: 137, distance: 2.7
click at [462, 137] on div "**********" at bounding box center [533, 138] width 72 height 137
drag, startPoint x: 549, startPoint y: 133, endPoint x: 520, endPoint y: 134, distance: 29.2
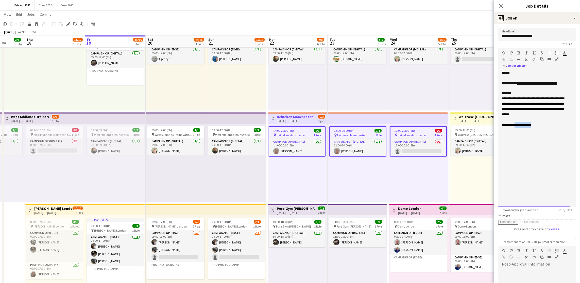
click at [462, 128] on div "**********" at bounding box center [533, 124] width 64 height 5
drag, startPoint x: 555, startPoint y: 136, endPoint x: 511, endPoint y: 135, distance: 43.6
click at [462, 128] on div "**********" at bounding box center [533, 124] width 64 height 5
click at [462, 117] on div "**********" at bounding box center [533, 106] width 64 height 21
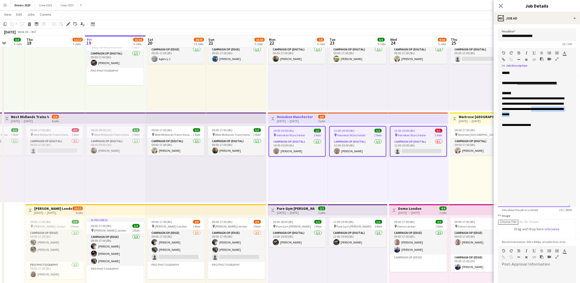
drag, startPoint x: 562, startPoint y: 124, endPoint x: 553, endPoint y: 121, distance: 10.2
click at [462, 117] on div "**********" at bounding box center [533, 106] width 64 height 21
drag, startPoint x: 555, startPoint y: 128, endPoint x: 552, endPoint y: 119, distance: 9.5
click at [462, 117] on div "**********" at bounding box center [533, 106] width 64 height 21
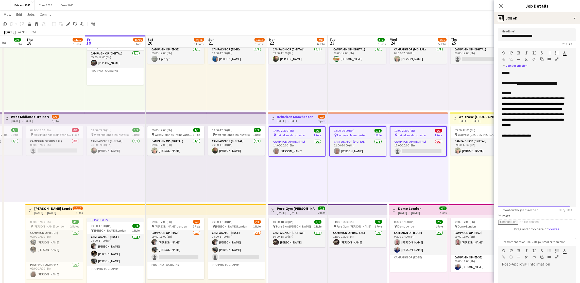
click at [462, 127] on span "**********" at bounding box center [532, 116] width 62 height 19
click at [462, 133] on div at bounding box center [533, 130] width 64 height 5
click at [462, 127] on span "**********" at bounding box center [532, 116] width 62 height 19
drag, startPoint x: 524, startPoint y: 179, endPoint x: 494, endPoint y: 180, distance: 29.7
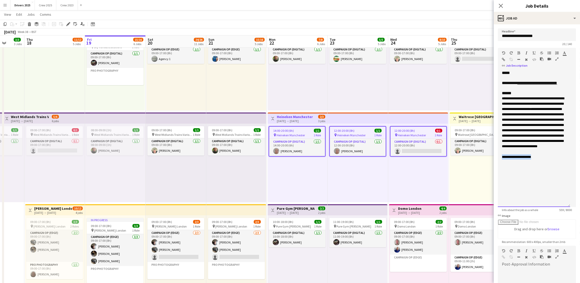
click at [462, 180] on form "**********" at bounding box center [536, 193] width 86 height 331
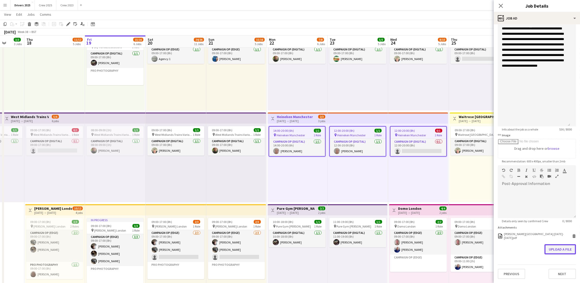
click at [462, 200] on button "Upload a file" at bounding box center [559, 249] width 31 height 10
click at [462, 46] on span "**********" at bounding box center [532, 47] width 62 height 41
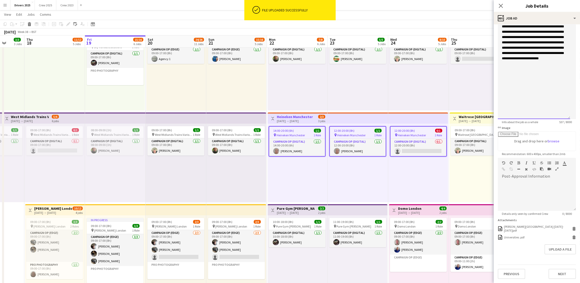
scroll to position [0, 0]
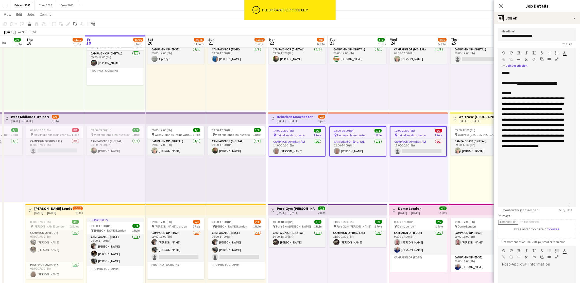
click at [448, 88] on div "09:00-17:00 (8h) 0/1 pin West Midlands Trains Various Locations 1 Role Campaign…" at bounding box center [478, 71] width 60 height 79
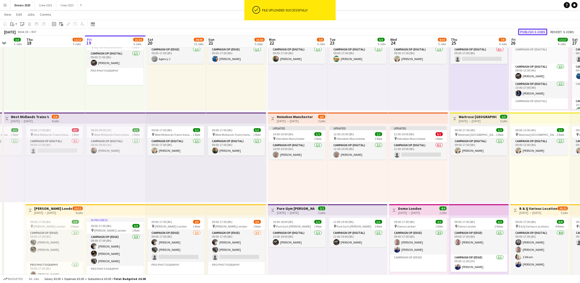
click at [462, 32] on button "Publish 3 jobs" at bounding box center [532, 32] width 29 height 7
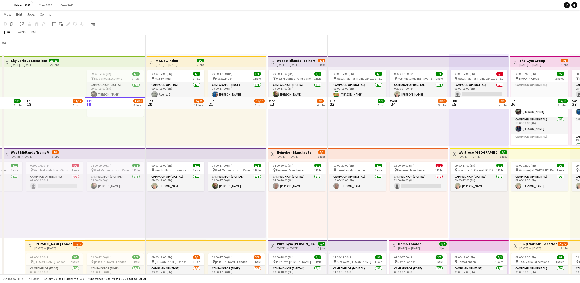
scroll to position [152, 0]
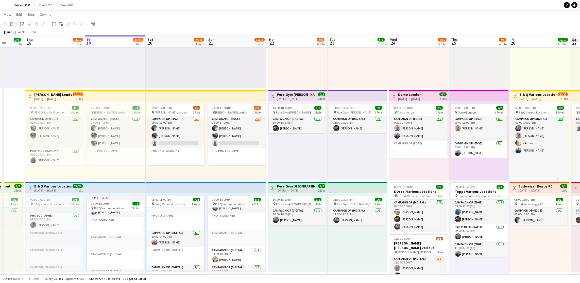
click at [297, 186] on h3 "Pure Gym [GEOGRAPHIC_DATA]" at bounding box center [296, 186] width 38 height 5
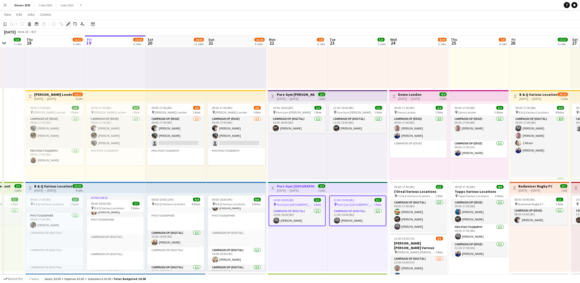
click at [66, 23] on icon "Edit" at bounding box center [68, 24] width 4 height 4
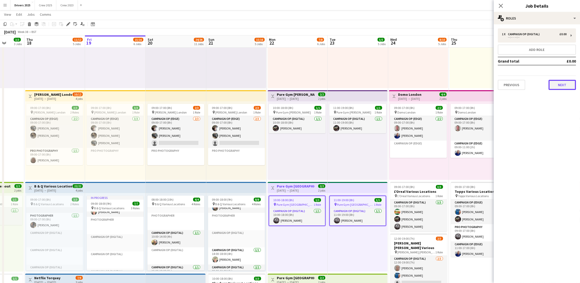
drag, startPoint x: 566, startPoint y: 81, endPoint x: 571, endPoint y: 111, distance: 30.8
click at [462, 81] on button "Next" at bounding box center [561, 85] width 27 height 10
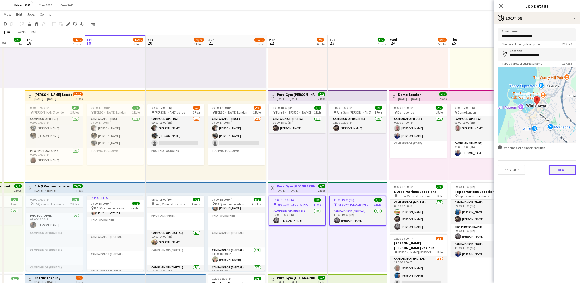
click at [462, 168] on button "Next" at bounding box center [561, 170] width 27 height 10
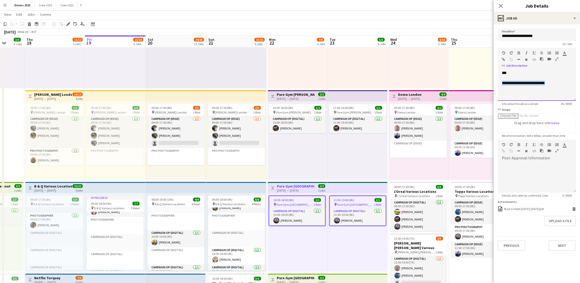
drag, startPoint x: 554, startPoint y: 81, endPoint x: 499, endPoint y: 86, distance: 55.5
click at [462, 86] on div "**********" at bounding box center [536, 85] width 78 height 30
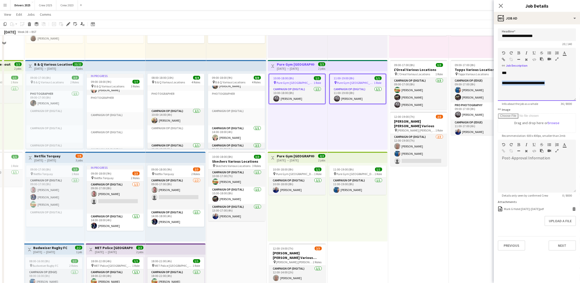
scroll to position [304, 0]
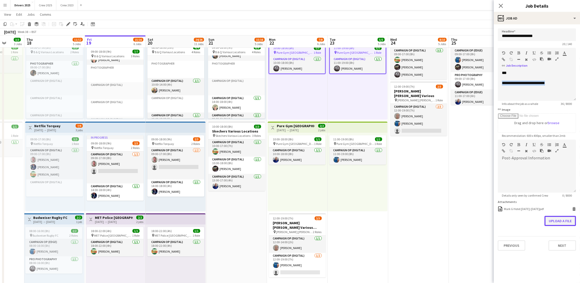
click at [462, 200] on button "Upload a file" at bounding box center [559, 221] width 31 height 10
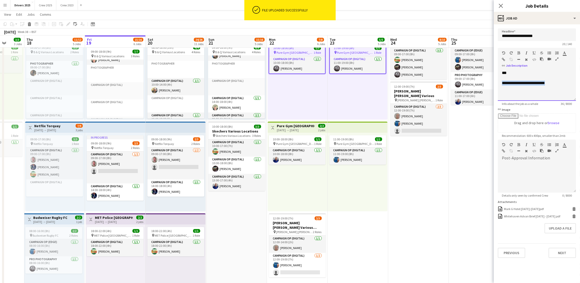
click at [462, 83] on div "**********" at bounding box center [536, 83] width 70 height 5
drag, startPoint x: 566, startPoint y: 84, endPoint x: 499, endPoint y: 85, distance: 66.9
click at [462, 85] on div "**********" at bounding box center [536, 85] width 78 height 30
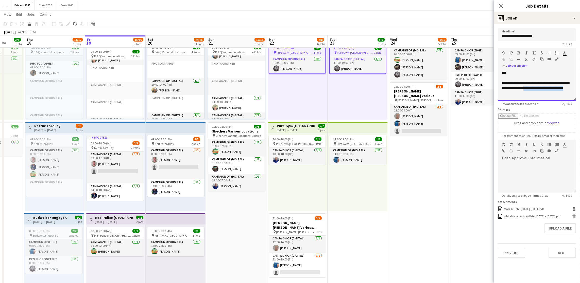
drag, startPoint x: 537, startPoint y: 95, endPoint x: 525, endPoint y: 87, distance: 14.2
click at [462, 87] on div "**********" at bounding box center [536, 88] width 70 height 15
click at [462, 59] on icon "button" at bounding box center [503, 60] width 3 height 4
drag, startPoint x: 563, startPoint y: 251, endPoint x: 459, endPoint y: 216, distance: 109.8
click at [462, 200] on button "Next" at bounding box center [561, 253] width 27 height 10
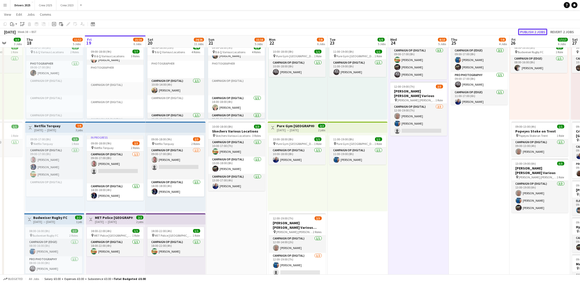
click at [462, 33] on button "Publish 2 jobs" at bounding box center [532, 32] width 29 height 7
